Goal: Find specific page/section: Find specific page/section

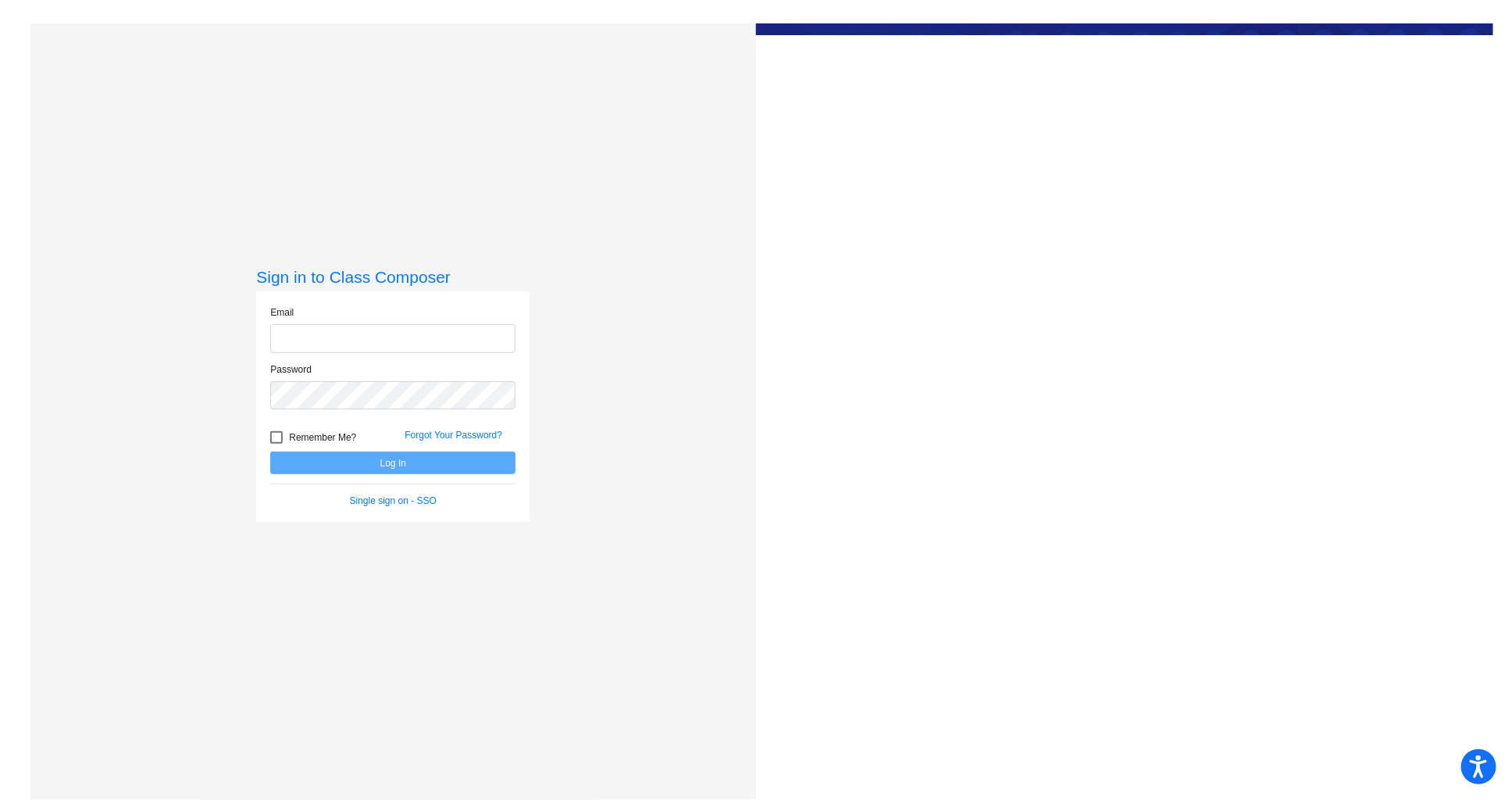
type input "[PERSON_NAME][EMAIL_ADDRESS][DOMAIN_NAME]"
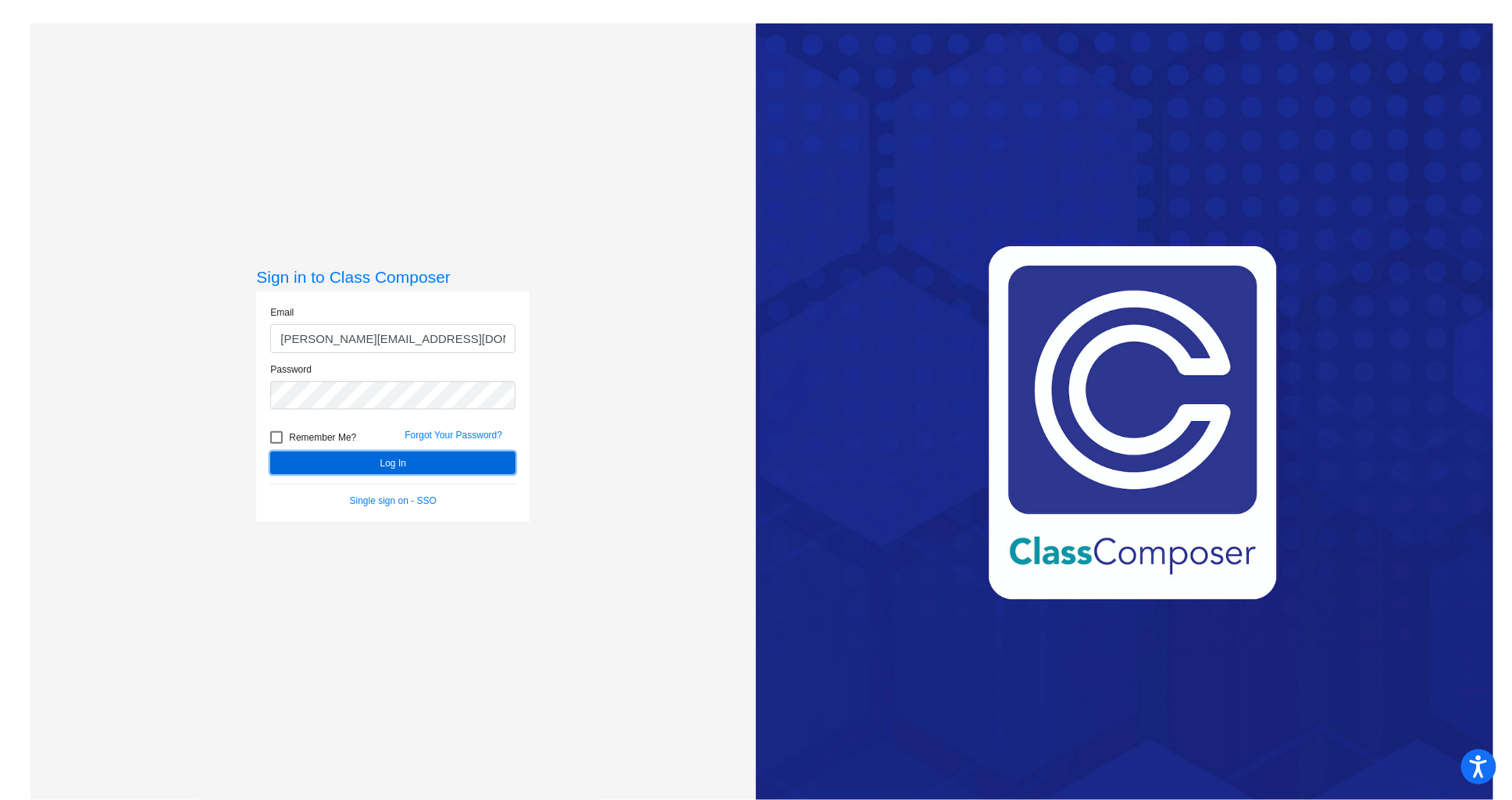
click at [433, 463] on button "Log In" at bounding box center [393, 462] width 245 height 22
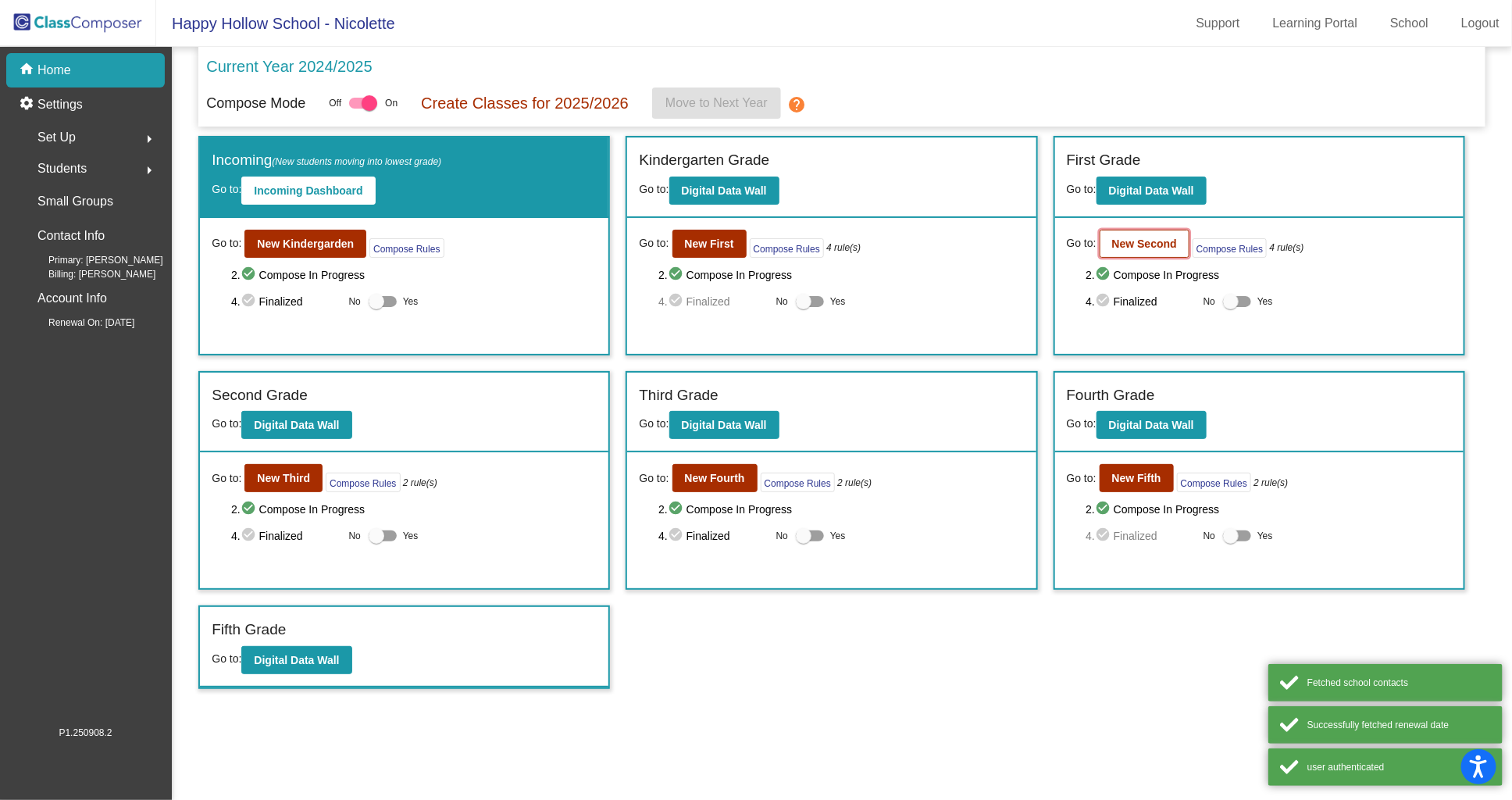
click at [1125, 248] on b "New Second" at bounding box center [1144, 244] width 64 height 13
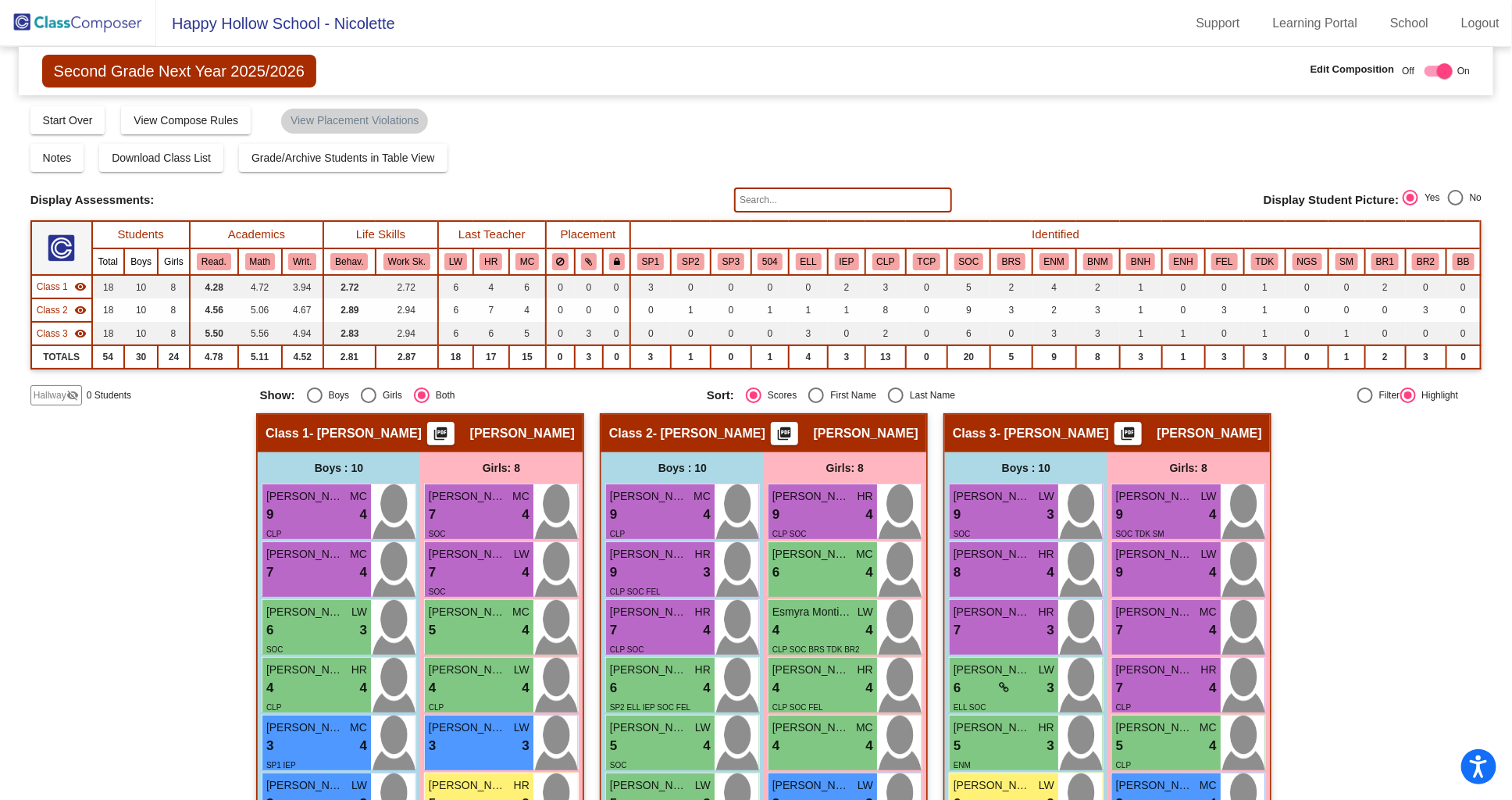
click at [847, 191] on input "text" at bounding box center [843, 199] width 218 height 25
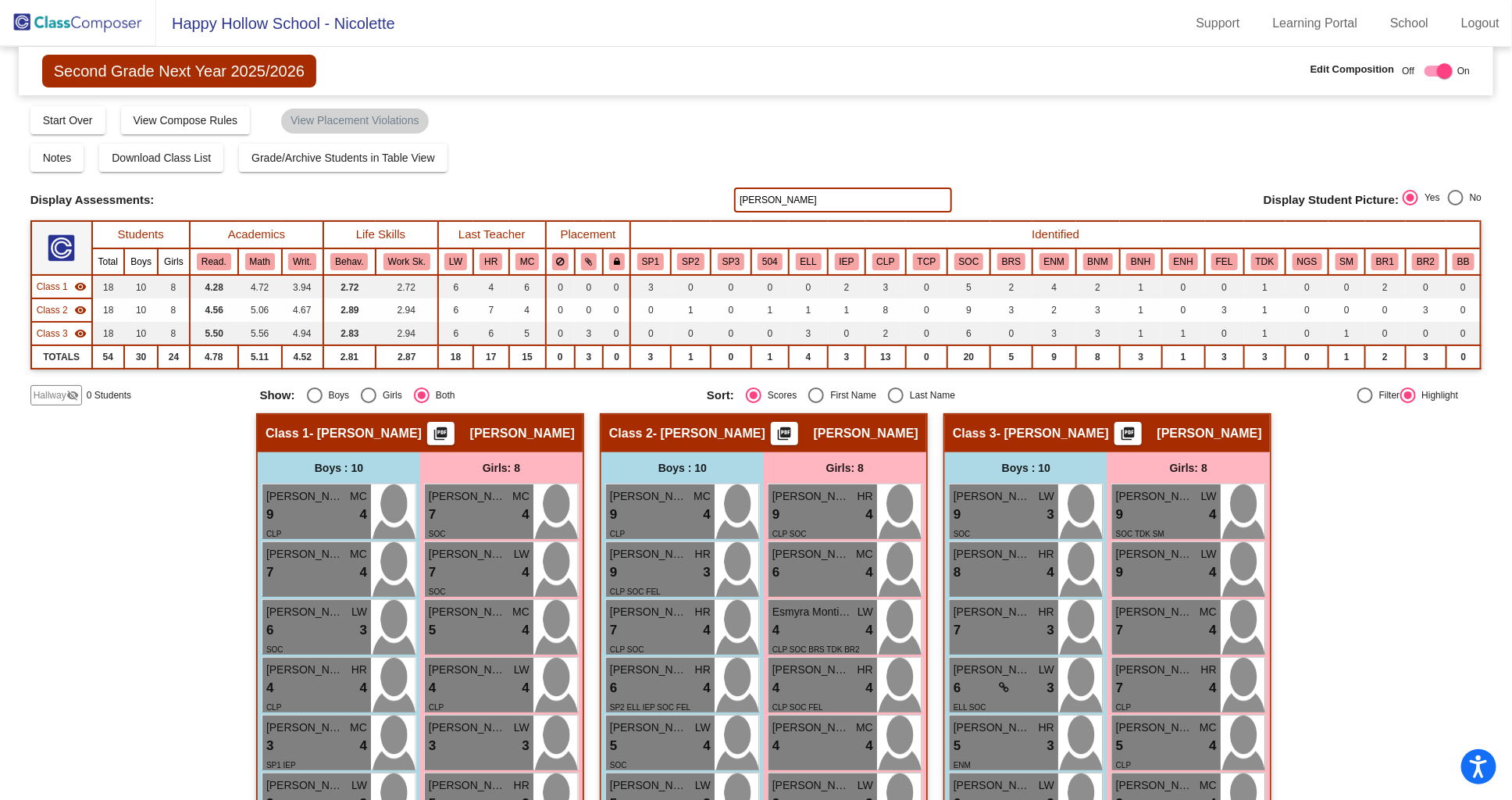
click at [749, 202] on input "[PERSON_NAME]" at bounding box center [843, 199] width 218 height 25
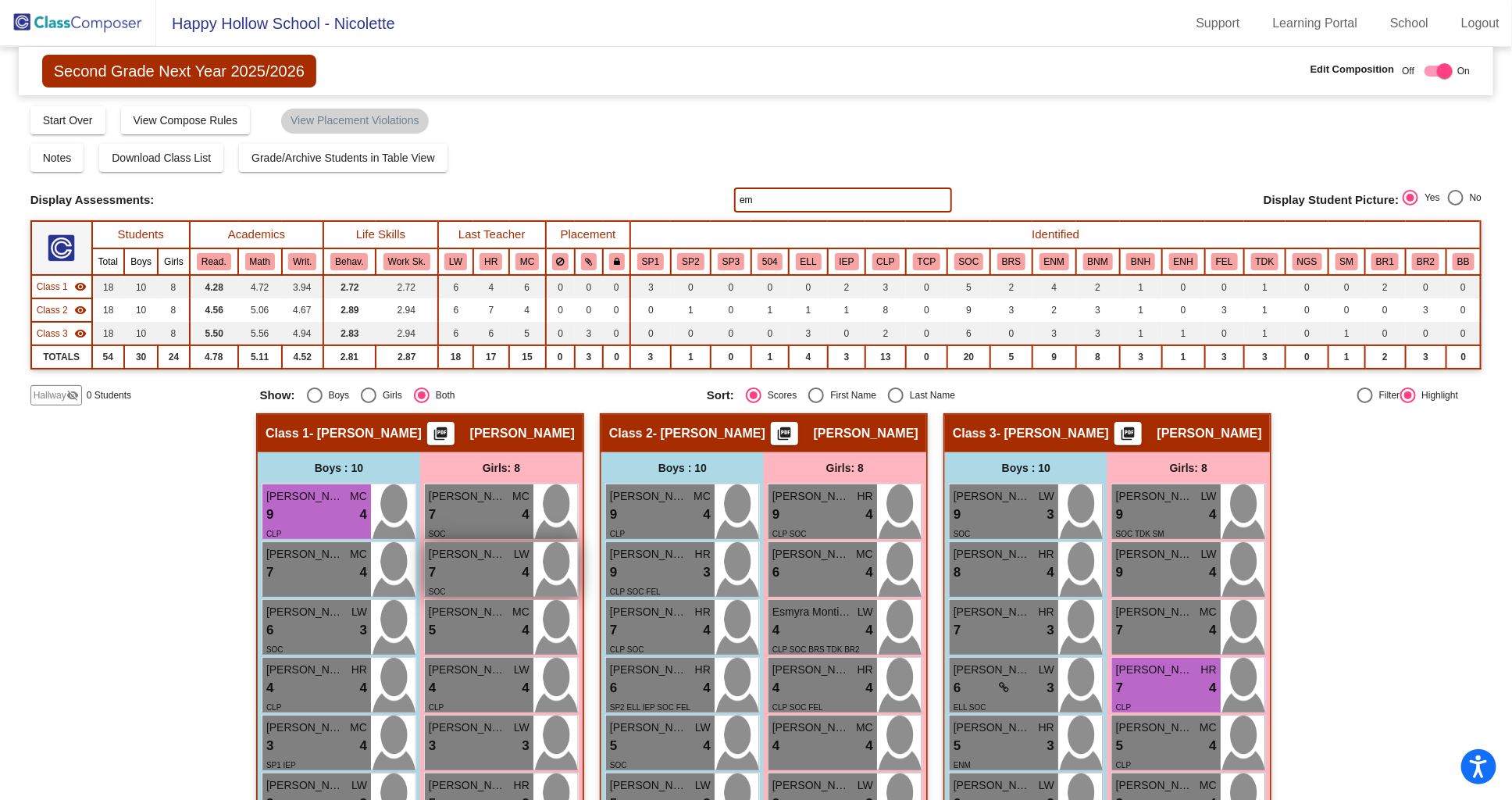
type input "e"
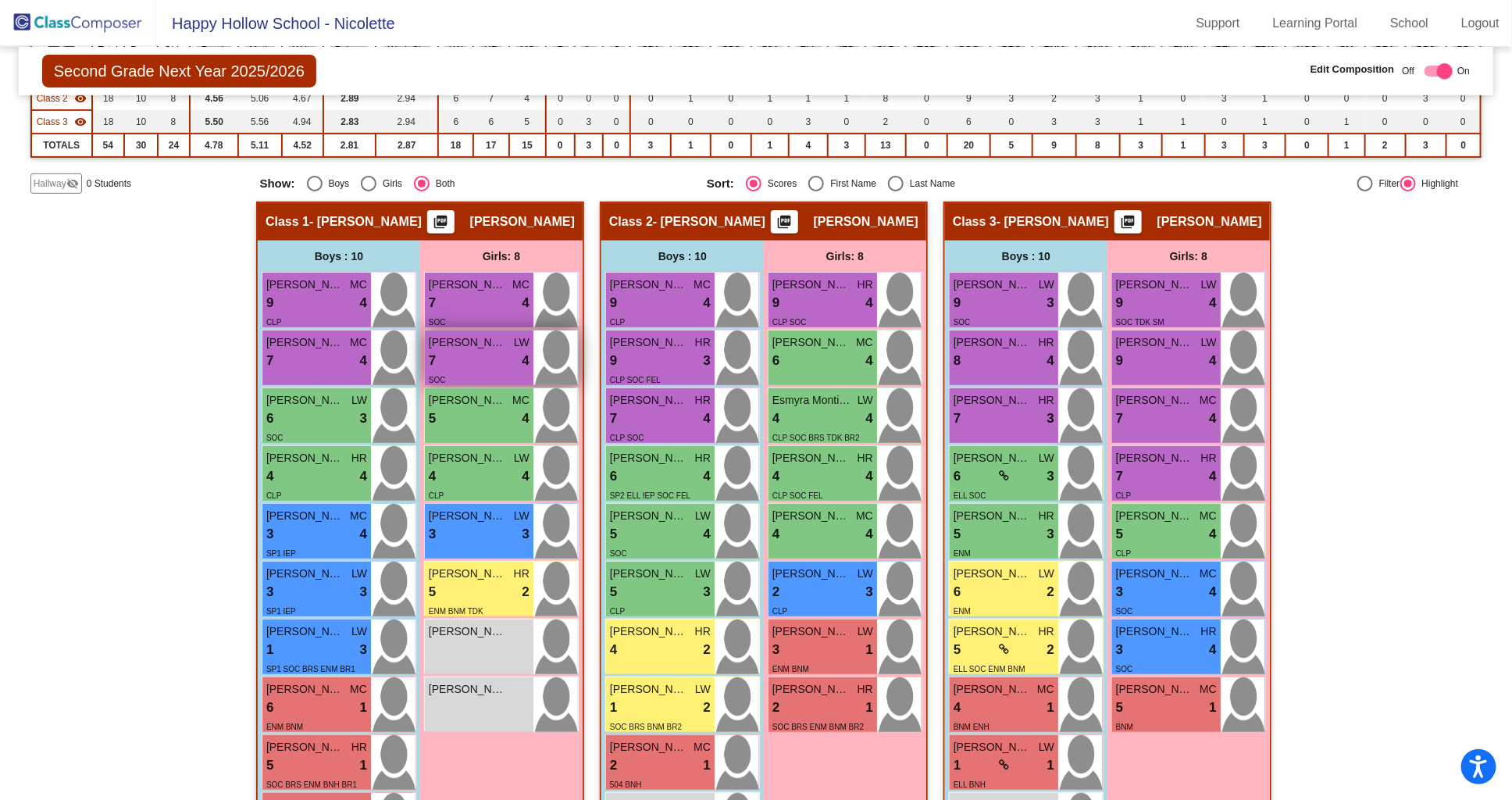
scroll to position [260, 0]
